Goal: Task Accomplishment & Management: Use online tool/utility

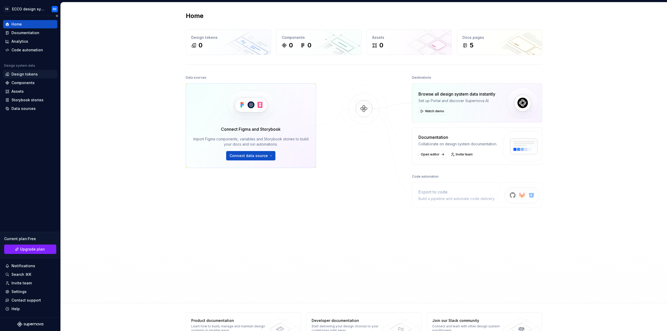
click at [19, 73] on div "Design tokens" at bounding box center [24, 74] width 26 height 5
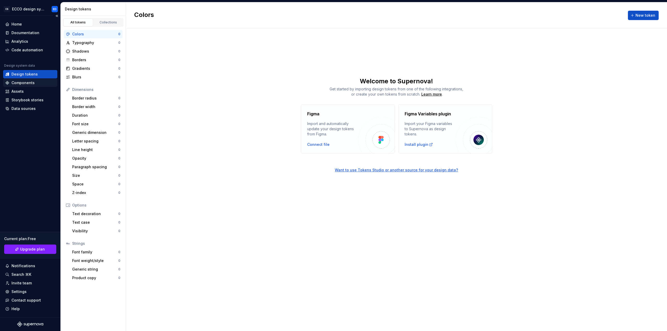
click at [22, 84] on div "Components" at bounding box center [22, 82] width 23 height 5
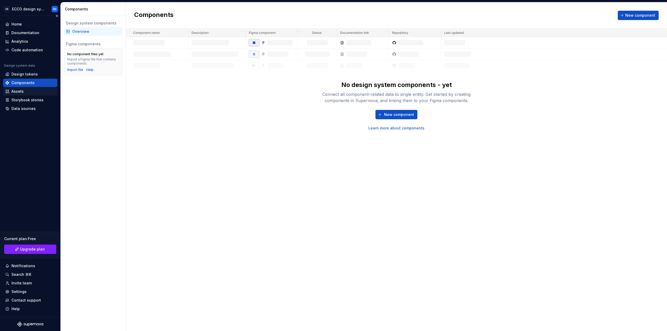
click at [17, 92] on div "Assets" at bounding box center [17, 91] width 12 height 5
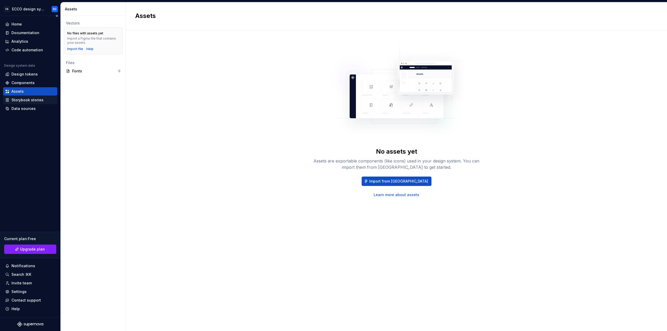
click at [25, 99] on div "Storybook stories" at bounding box center [27, 99] width 32 height 5
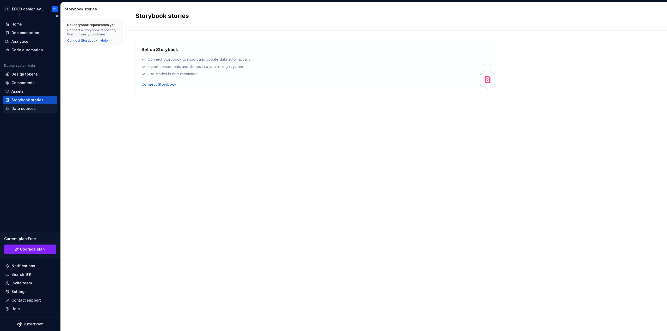
click at [20, 108] on div "Data sources" at bounding box center [23, 108] width 24 height 5
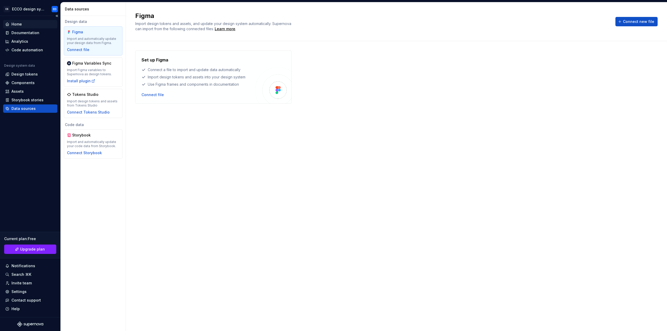
click at [15, 22] on div "Home" at bounding box center [16, 24] width 10 height 5
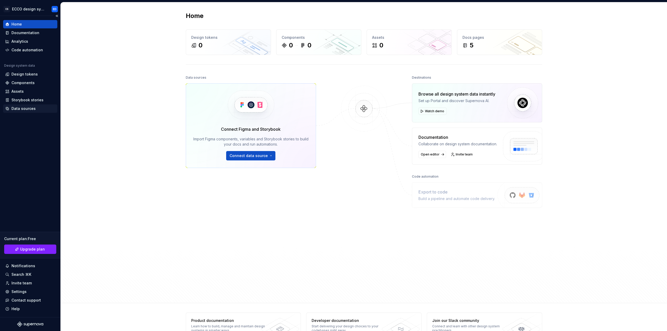
click at [22, 107] on div "Data sources" at bounding box center [23, 108] width 24 height 5
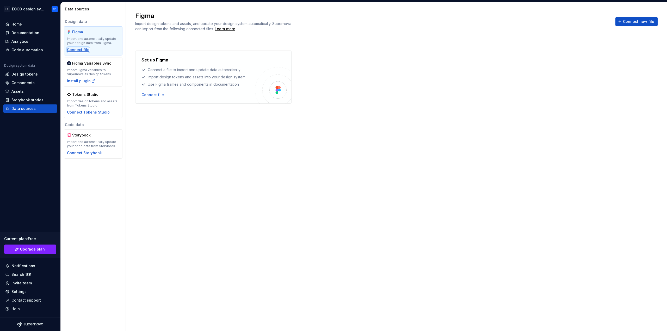
click at [79, 50] on div "Connect file" at bounding box center [78, 49] width 22 height 5
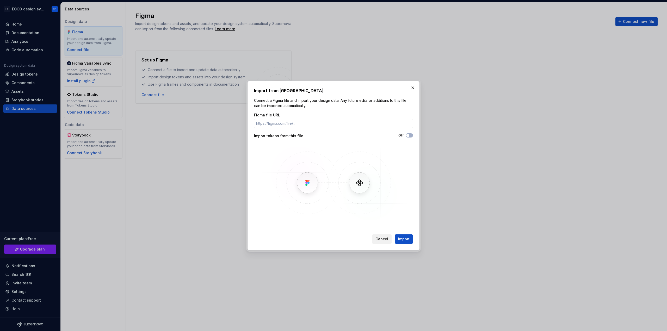
click at [384, 241] on span "Cancel" at bounding box center [382, 239] width 13 height 5
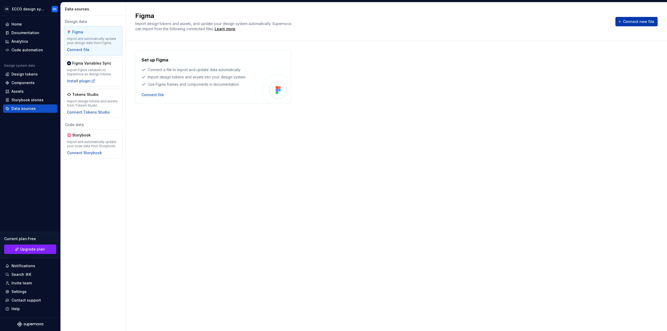
click at [633, 22] on span "Connect new file" at bounding box center [638, 21] width 31 height 5
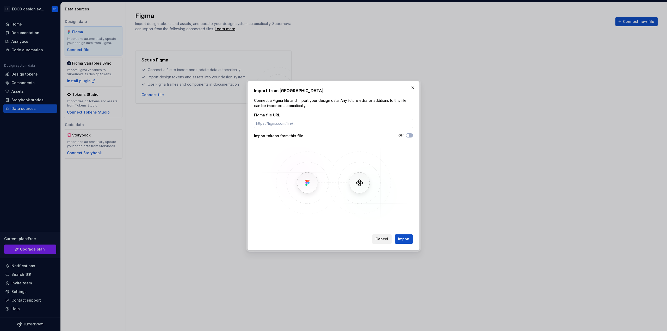
click at [379, 236] on button "Cancel" at bounding box center [382, 239] width 20 height 9
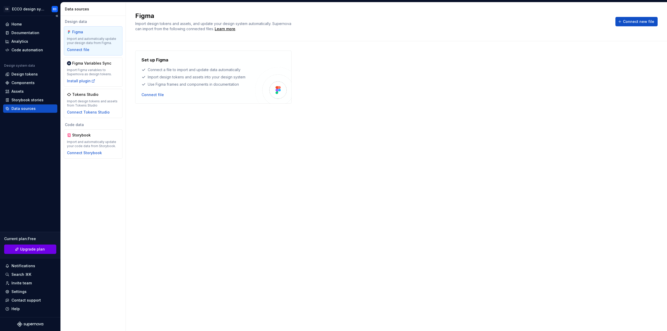
click at [22, 249] on span "Upgrade plan" at bounding box center [32, 249] width 25 height 5
